Goal: Transaction & Acquisition: Purchase product/service

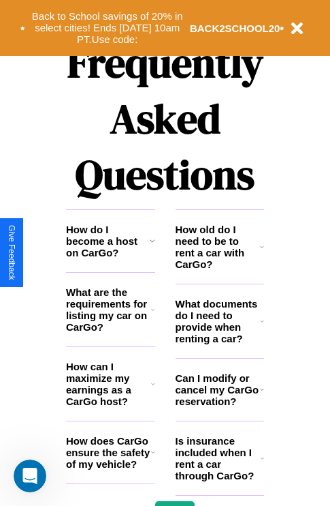
scroll to position [1651, 0]
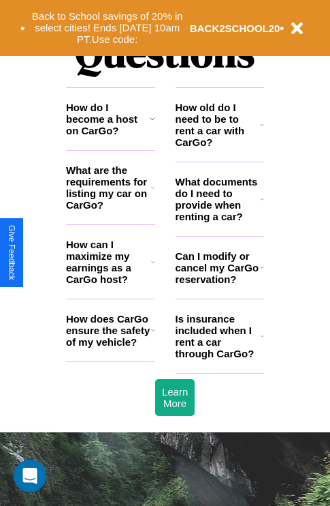
click at [219, 146] on h3 "How old do I need to be to rent a car with CarGo?" at bounding box center [218, 125] width 85 height 46
click at [107, 28] on button "Back to School savings of 20% in select cities! Ends 9/1 at 10am PT. Use code:" at bounding box center [107, 28] width 165 height 42
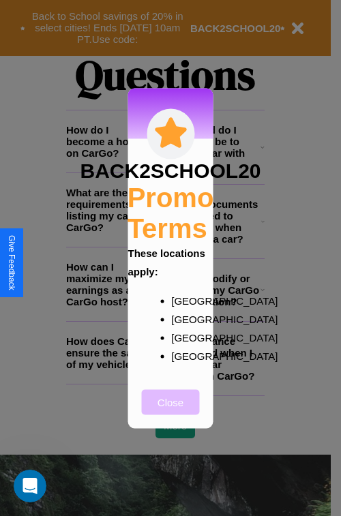
click at [170, 411] on button "Close" at bounding box center [171, 401] width 58 height 25
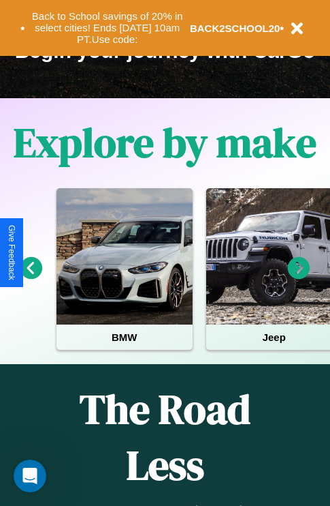
scroll to position [210, 0]
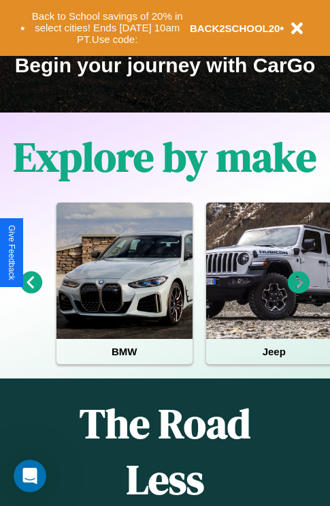
click at [299, 292] on icon at bounding box center [299, 282] width 22 height 22
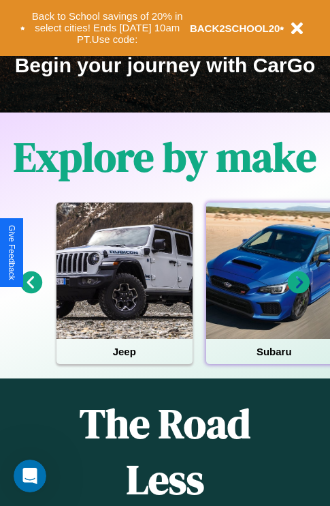
click at [273, 292] on div at bounding box center [274, 270] width 136 height 136
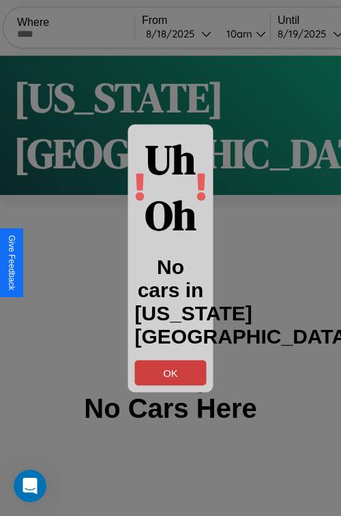
click at [170, 372] on button "OK" at bounding box center [171, 372] width 72 height 25
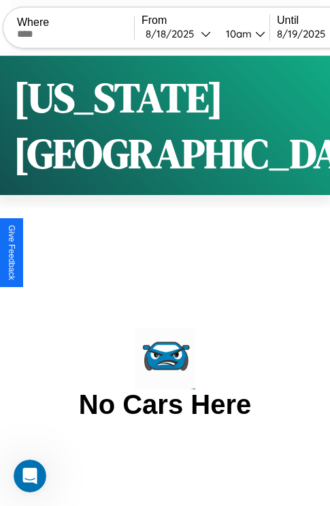
click at [84, 33] on input "text" at bounding box center [75, 34] width 117 height 11
type input "**********"
click at [197, 33] on div "8 / 18 / 2025" at bounding box center [173, 33] width 55 height 13
select select "*"
select select "****"
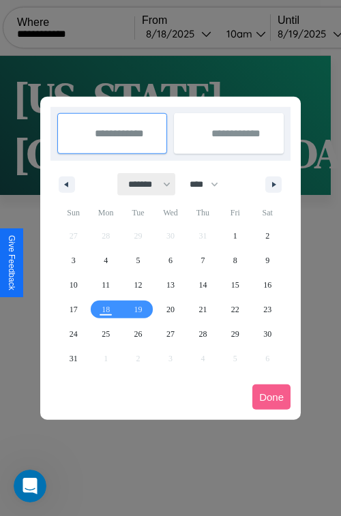
click at [143, 184] on select "******* ******** ***** ***** *** **** **** ****** ********* ******* ******** **…" at bounding box center [147, 184] width 58 height 22
select select "*"
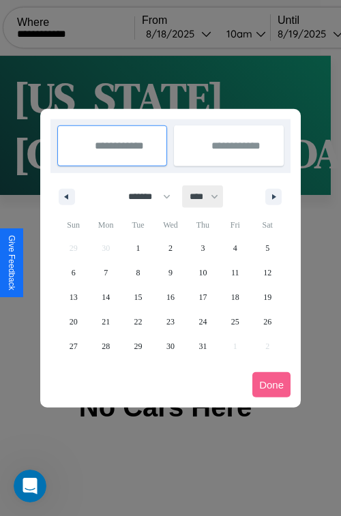
click at [210, 196] on select "**** **** **** **** **** **** **** **** **** **** **** **** **** **** **** ****…" at bounding box center [203, 196] width 41 height 22
select select "****"
click at [202, 272] on span "9" at bounding box center [202, 272] width 4 height 25
type input "**********"
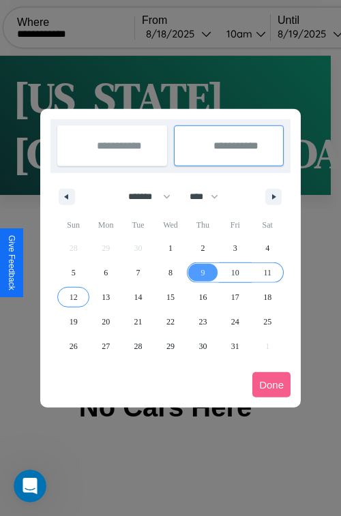
click at [73, 296] on span "12" at bounding box center [73, 297] width 8 height 25
type input "**********"
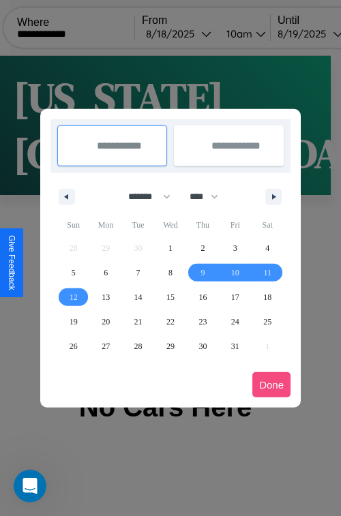
click at [271, 384] on button "Done" at bounding box center [271, 384] width 38 height 25
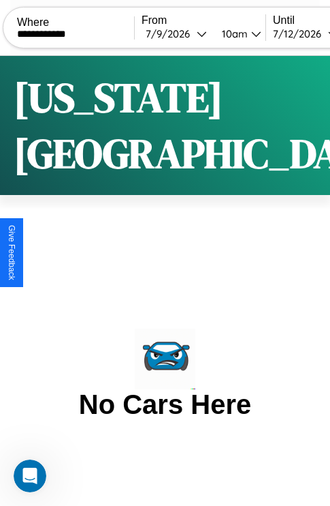
click at [251, 33] on div "10am" at bounding box center [233, 33] width 36 height 13
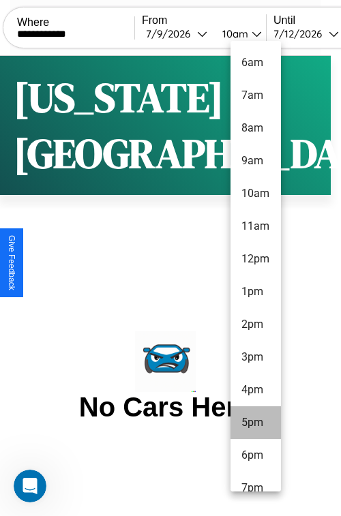
click at [255, 422] on li "5pm" at bounding box center [255, 422] width 50 height 33
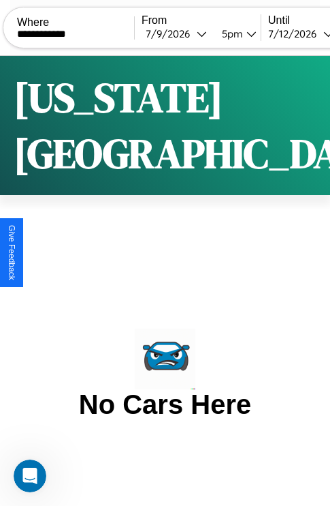
scroll to position [0, 71]
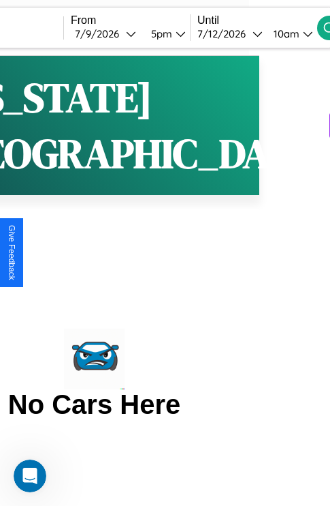
click at [303, 33] on div "10am" at bounding box center [285, 33] width 36 height 13
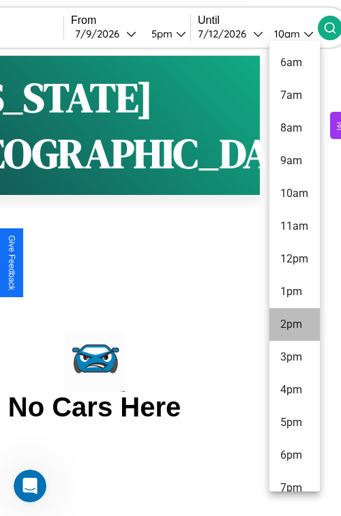
click at [294, 324] on li "2pm" at bounding box center [294, 324] width 50 height 33
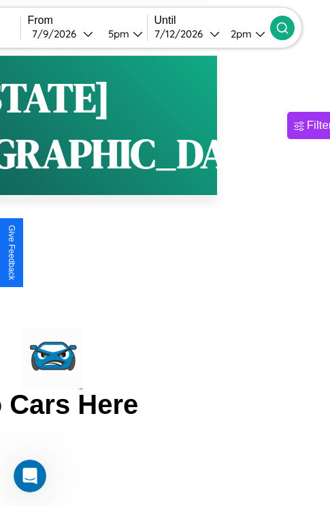
click at [290, 27] on icon at bounding box center [283, 28] width 14 height 14
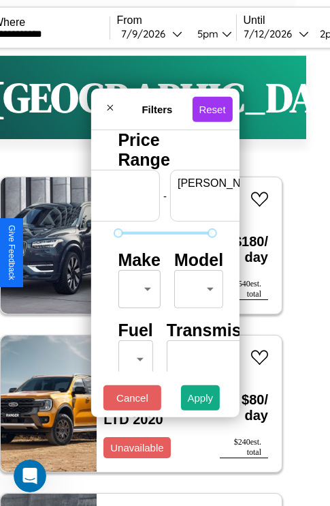
scroll to position [0, 84]
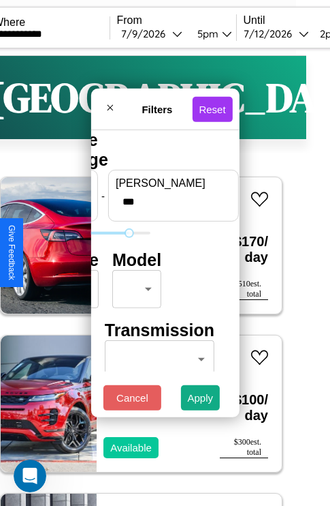
type input "***"
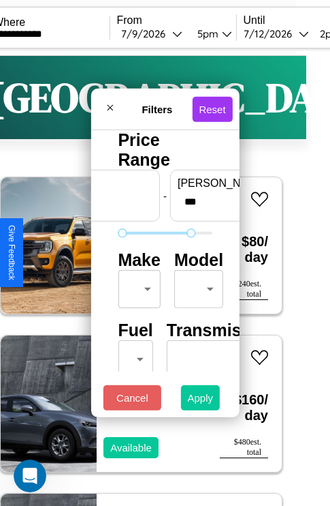
type input "**"
click at [201, 401] on button "Apply" at bounding box center [201, 397] width 40 height 25
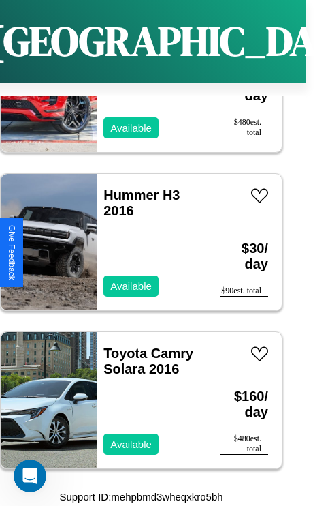
scroll to position [13646, 0]
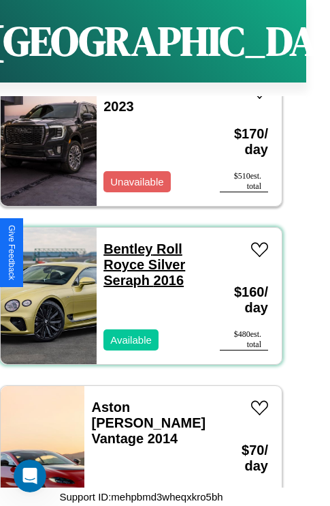
click at [124, 241] on link "Bentley Roll Royce Silver Seraph 2016" at bounding box center [145, 264] width 82 height 46
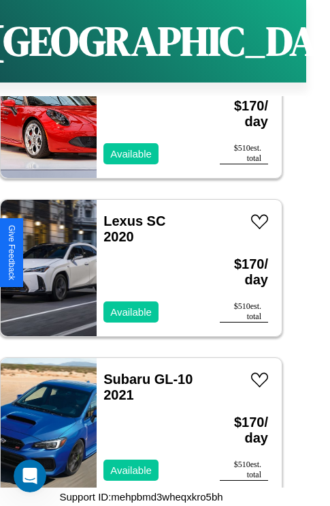
scroll to position [21708, 0]
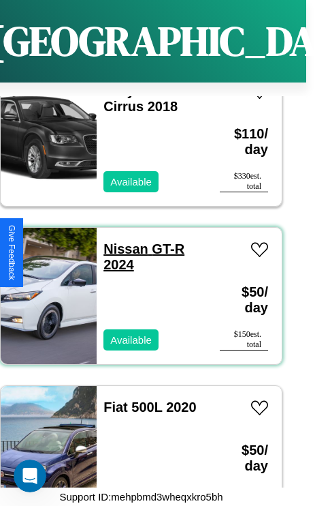
click at [122, 241] on link "Nissan GT-R 2024" at bounding box center [144, 256] width 81 height 31
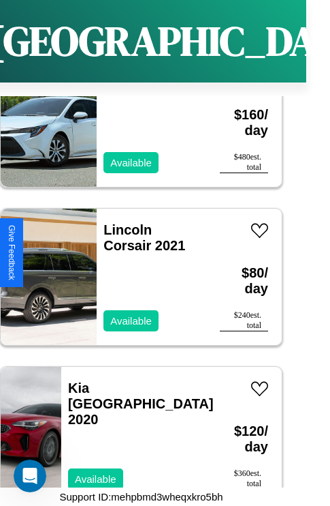
scroll to position [4477, 0]
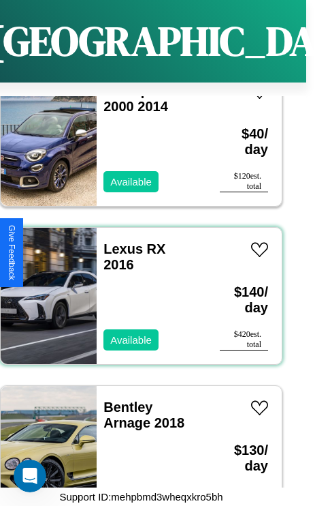
click at [136, 288] on div "Lexus RX 2016 Available" at bounding box center [152, 296] width 110 height 136
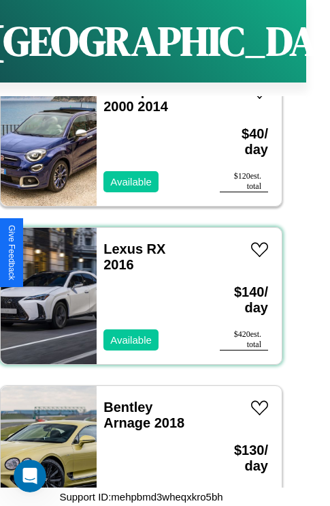
click at [136, 288] on div "Lexus RX 2016 Available" at bounding box center [152, 296] width 110 height 136
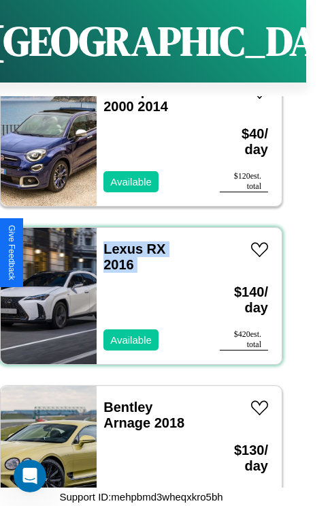
click at [136, 288] on div "Lexus RX 2016 Available" at bounding box center [152, 296] width 110 height 136
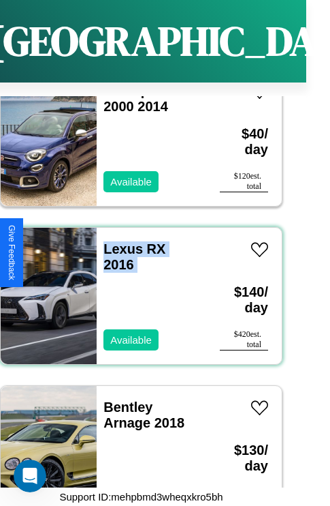
click at [136, 288] on div "Lexus RX 2016 Available" at bounding box center [152, 296] width 110 height 136
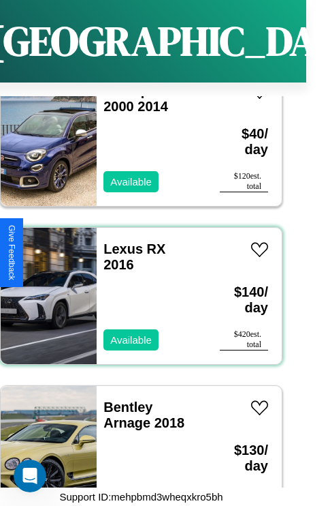
click at [136, 288] on div "Lexus RX 2016 Available" at bounding box center [152, 296] width 110 height 136
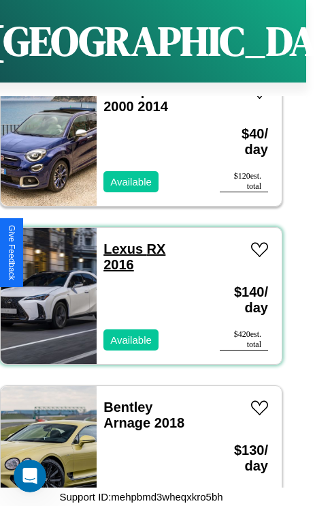
click at [119, 241] on link "Lexus RX 2016" at bounding box center [135, 256] width 62 height 31
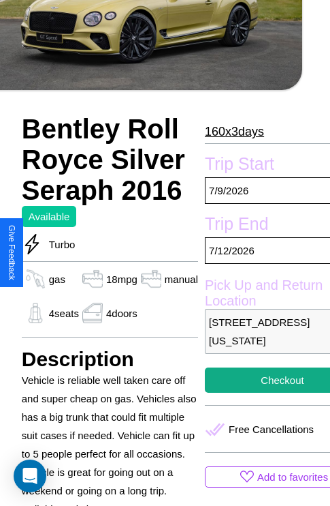
scroll to position [218, 46]
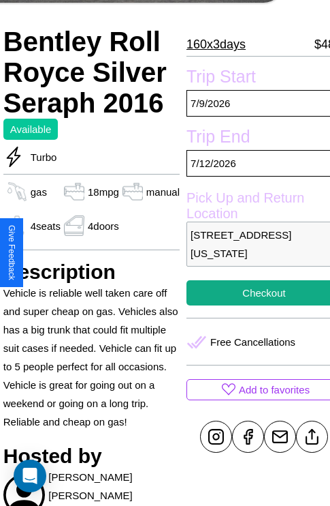
click at [253, 253] on p "[STREET_ADDRESS][US_STATE]" at bounding box center [264, 243] width 155 height 45
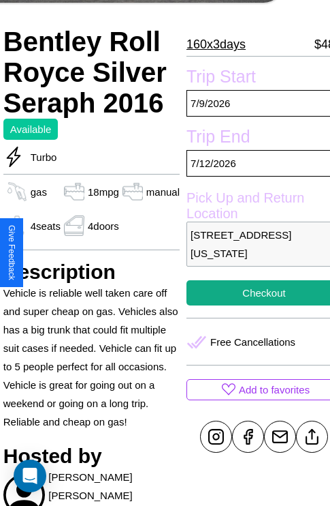
click at [253, 253] on p "[STREET_ADDRESS][US_STATE]" at bounding box center [264, 243] width 155 height 45
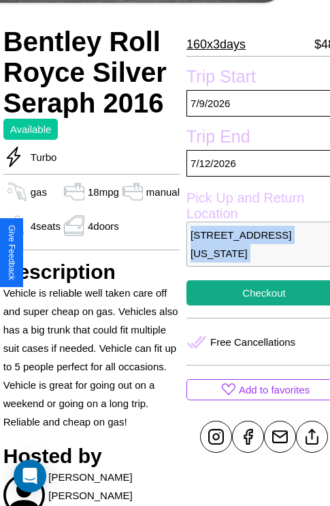
click at [253, 253] on p "[STREET_ADDRESS][US_STATE]" at bounding box center [264, 243] width 155 height 45
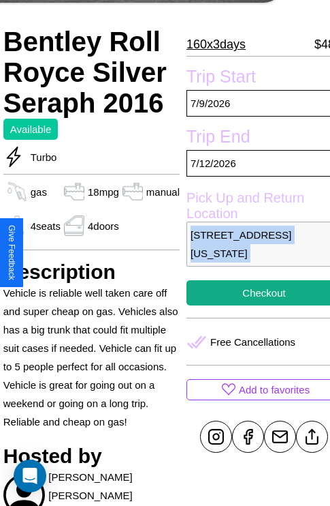
click at [253, 253] on p "[STREET_ADDRESS][US_STATE]" at bounding box center [264, 243] width 155 height 45
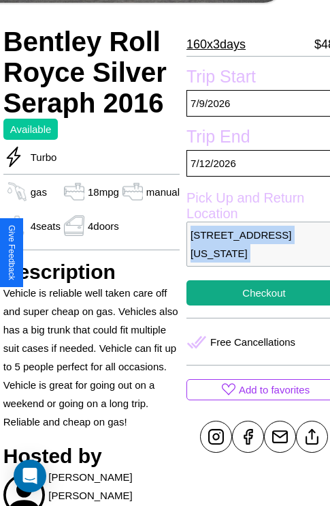
click at [253, 253] on p "[STREET_ADDRESS][US_STATE]" at bounding box center [264, 243] width 155 height 45
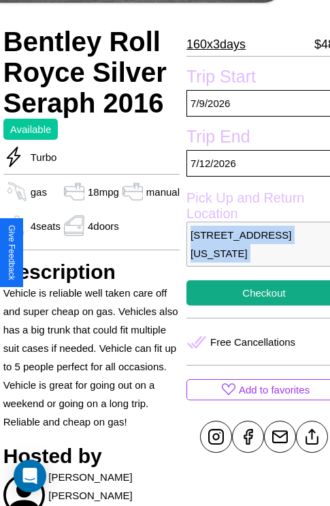
click at [253, 253] on p "[STREET_ADDRESS][US_STATE]" at bounding box center [264, 243] width 155 height 45
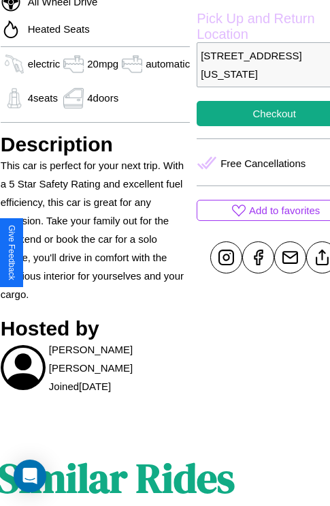
scroll to position [501, 52]
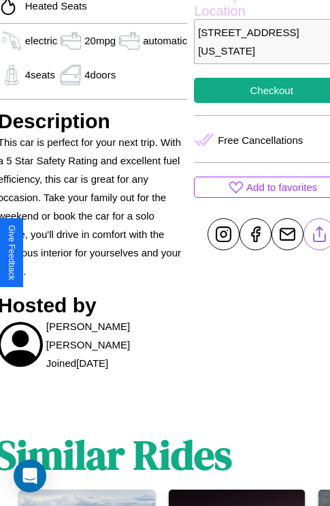
click at [320, 236] on line at bounding box center [320, 232] width 0 height 10
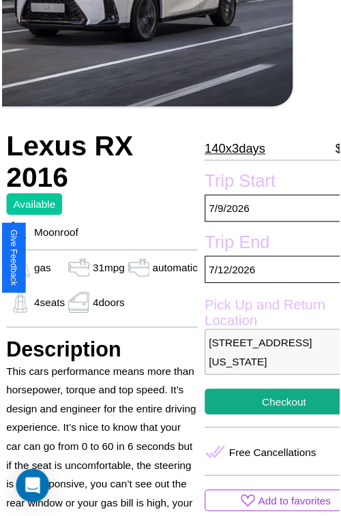
scroll to position [151, 57]
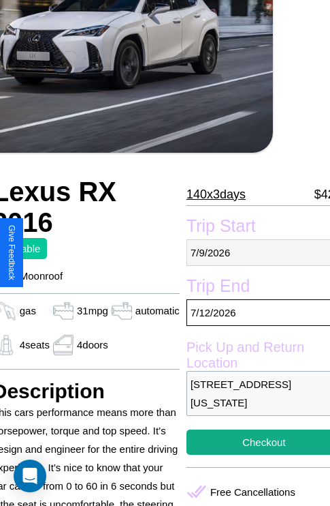
click at [253, 252] on p "[DATE]" at bounding box center [264, 252] width 155 height 27
select select "*"
select select "****"
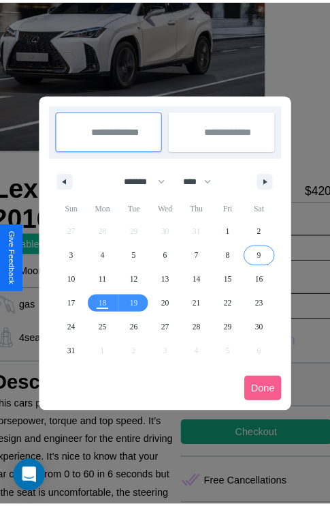
scroll to position [0, 57]
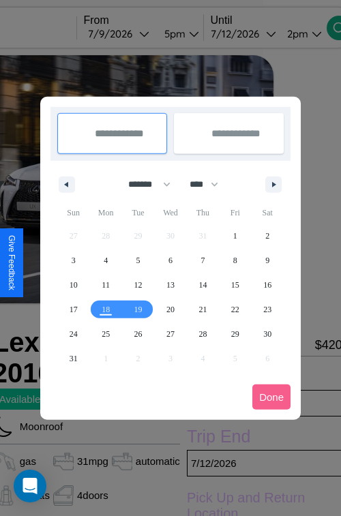
click at [138, 33] on div at bounding box center [170, 258] width 341 height 516
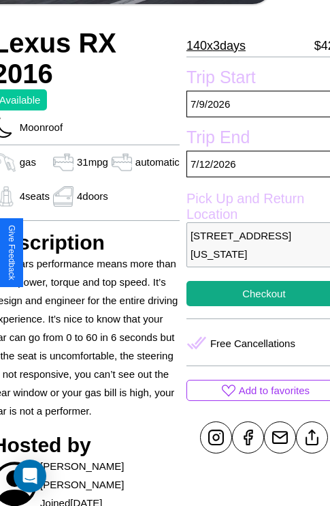
scroll to position [300, 57]
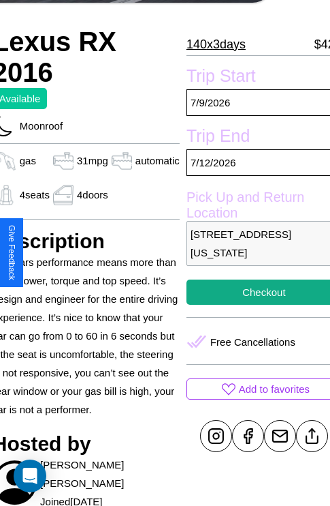
click at [253, 252] on p "9546 Spring Street Philadelphia Pennsylvania 46678 United Kingdom" at bounding box center [264, 243] width 155 height 45
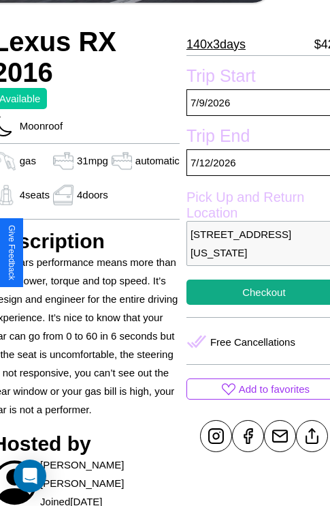
click at [253, 252] on p "9546 Spring Street Philadelphia Pennsylvania 46678 United Kingdom" at bounding box center [264, 243] width 155 height 45
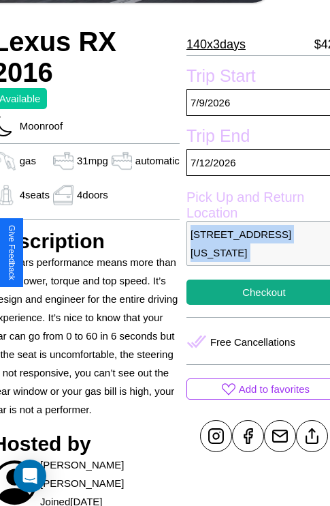
click at [253, 252] on p "9546 Spring Street Philadelphia Pennsylvania 46678 United Kingdom" at bounding box center [264, 243] width 155 height 45
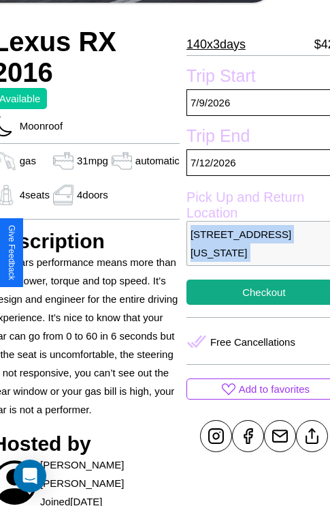
click at [253, 252] on p "9546 Spring Street Philadelphia Pennsylvania 46678 United Kingdom" at bounding box center [264, 243] width 155 height 45
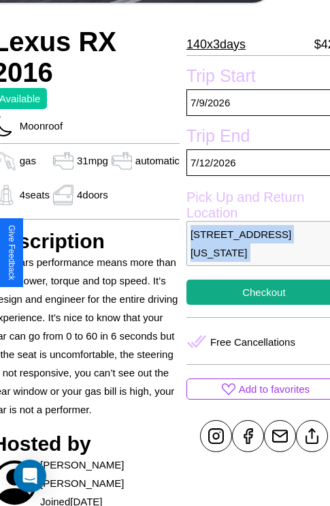
click at [253, 252] on p "9546 Spring Street Philadelphia Pennsylvania 46678 United Kingdom" at bounding box center [264, 243] width 155 height 45
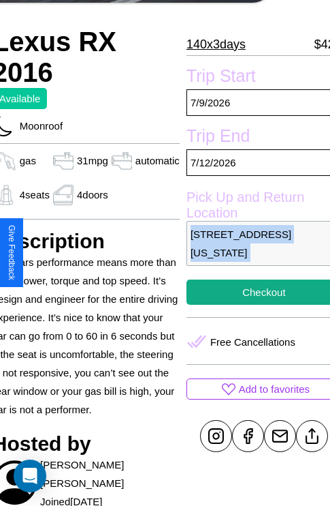
click at [253, 252] on p "9546 Spring Street Philadelphia Pennsylvania 46678 United Kingdom" at bounding box center [264, 243] width 155 height 45
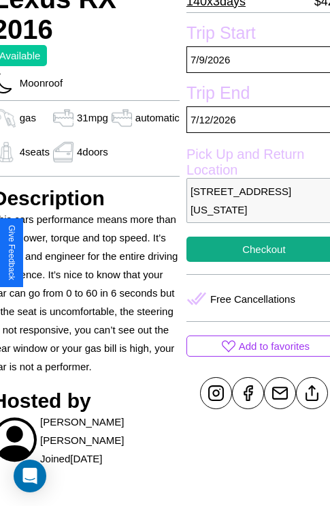
scroll to position [358, 57]
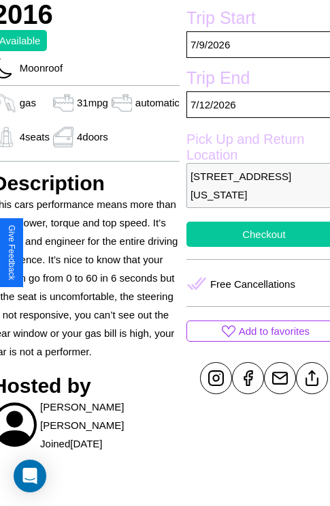
click at [253, 247] on button "Checkout" at bounding box center [264, 233] width 155 height 25
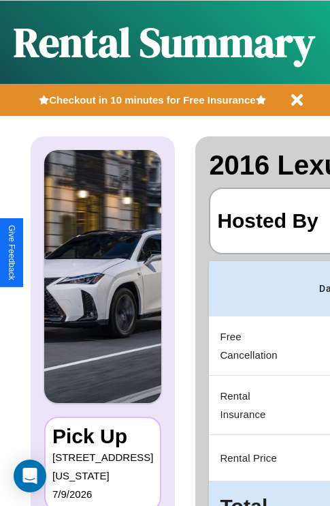
scroll to position [72, 275]
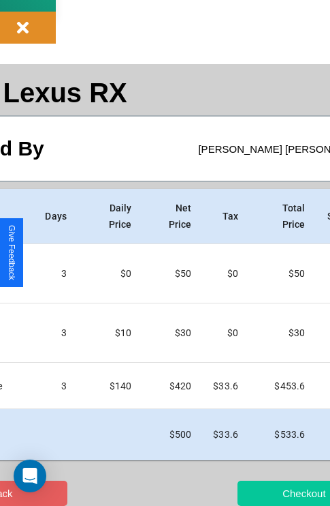
click at [264, 493] on button "Checkout" at bounding box center [304, 492] width 133 height 25
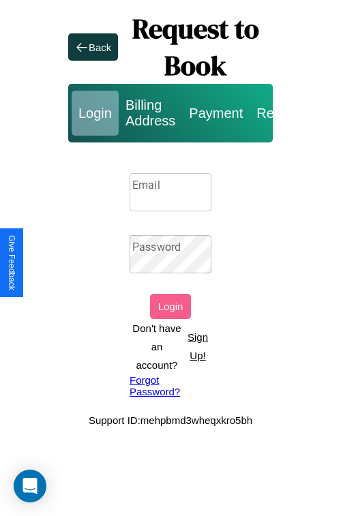
click at [170, 191] on input "Email" at bounding box center [170, 192] width 82 height 38
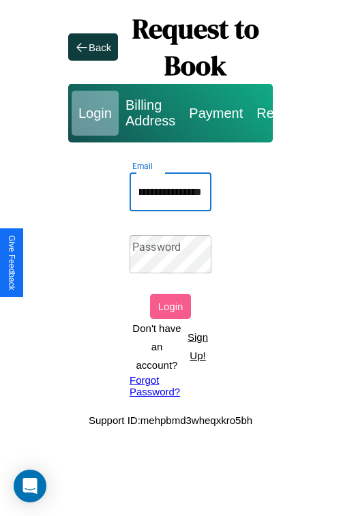
scroll to position [0, 74]
type input "**********"
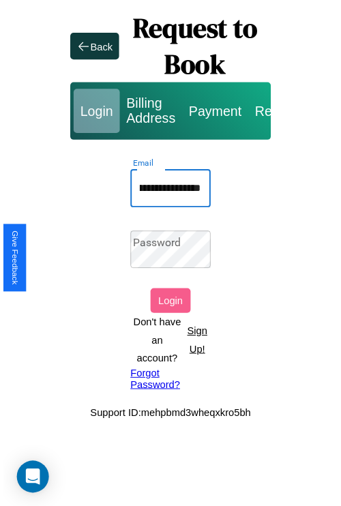
scroll to position [0, 0]
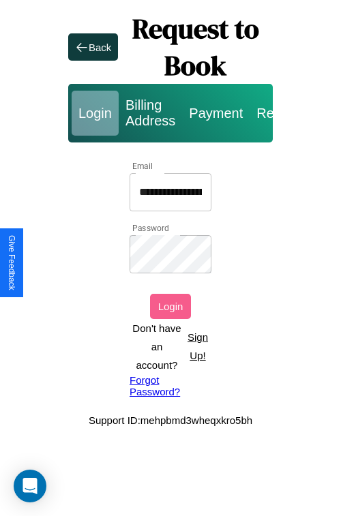
click at [170, 306] on button "Login" at bounding box center [170, 306] width 41 height 25
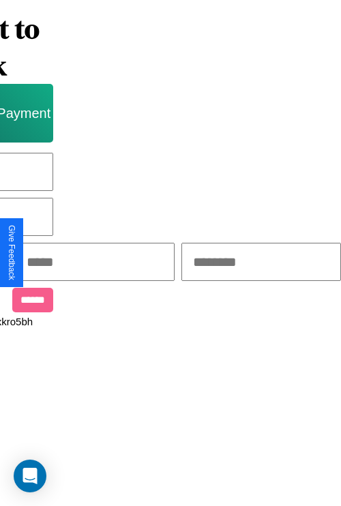
scroll to position [0, 232]
